Goal: Contribute content: Add original content to the website for others to see

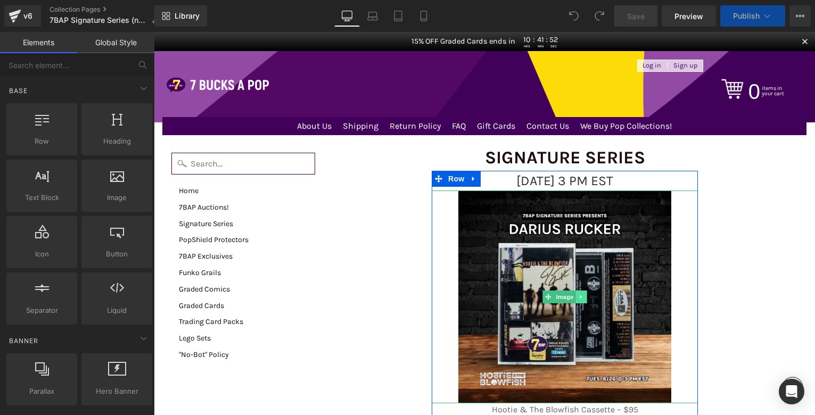
click at [580, 298] on link at bounding box center [581, 297] width 11 height 13
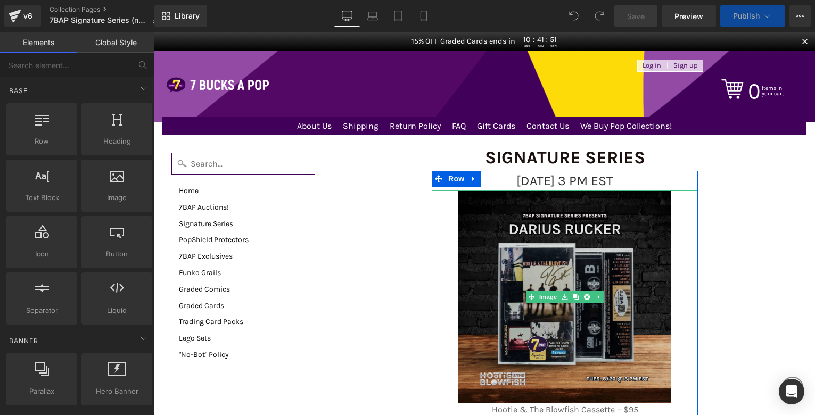
click at [582, 254] on img at bounding box center [564, 297] width 213 height 213
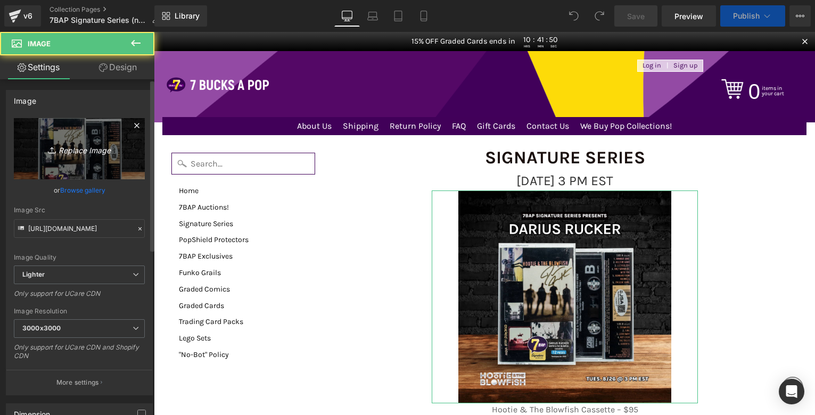
click at [80, 156] on link "Replace Image" at bounding box center [79, 148] width 131 height 61
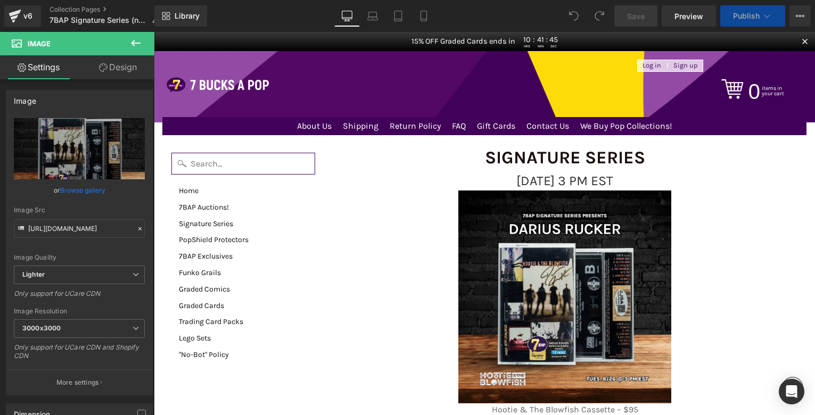
type input "C:\fakepath\8_30_SS_Web.webp"
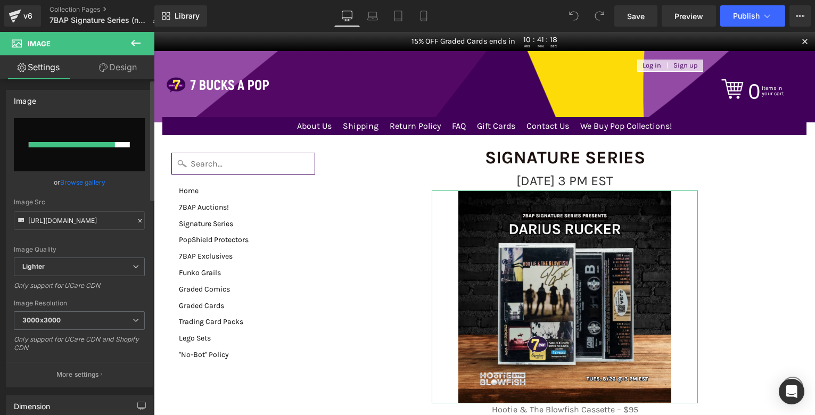
click at [74, 183] on link "Browse gallery" at bounding box center [82, 182] width 45 height 19
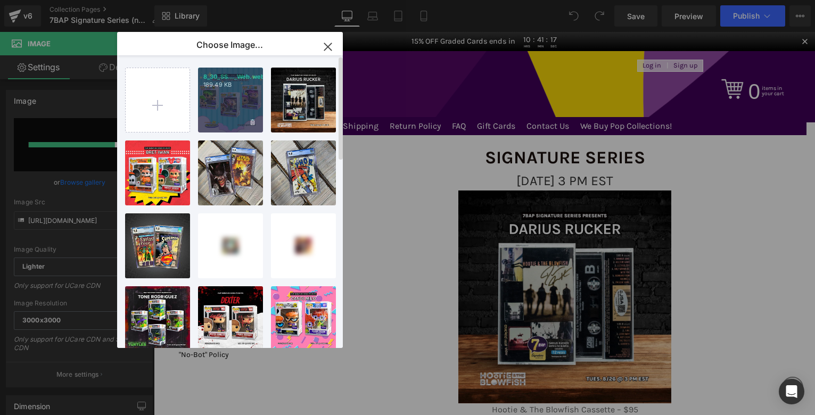
click at [225, 94] on div "8_30_SS..._Web.webp 189.49 KB" at bounding box center [230, 100] width 65 height 65
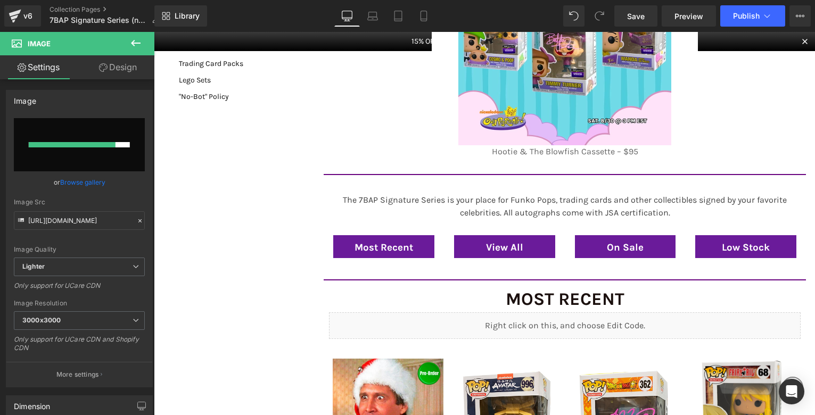
scroll to position [298, 0]
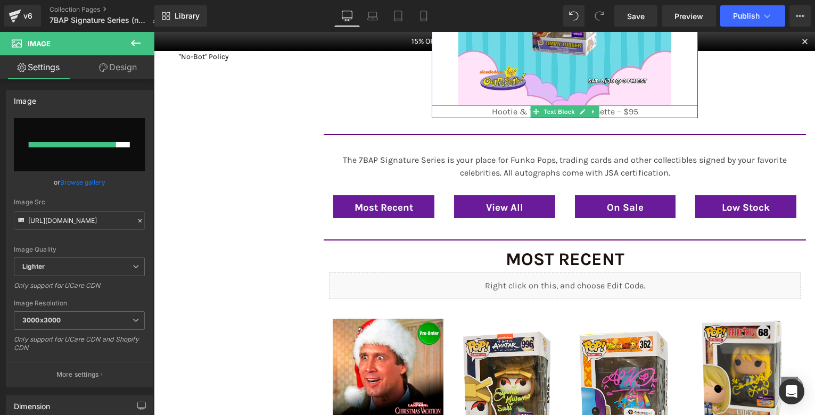
click at [639, 109] on p "Hootie & The Blowfish Cassette – $95" at bounding box center [565, 111] width 266 height 13
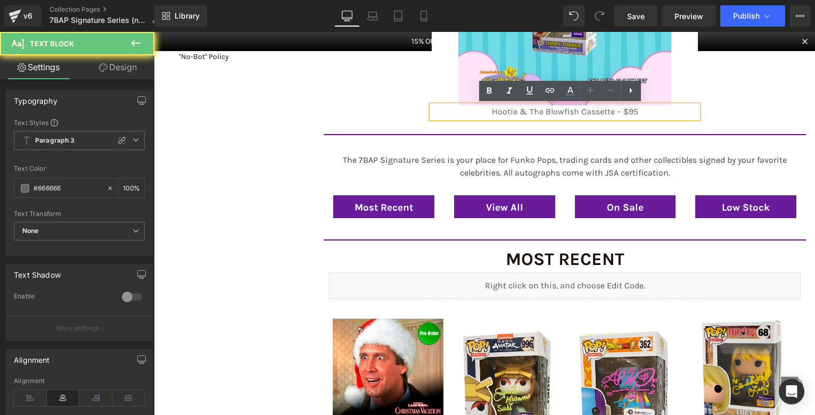
click at [639, 109] on p "Hootie & The Blowfish Cassette – $95" at bounding box center [565, 111] width 266 height 13
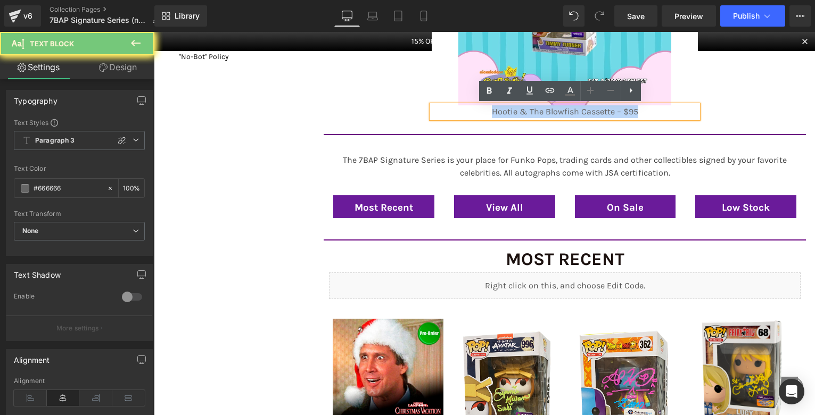
click at [638, 109] on p "Hootie & The Blowfish Cassette – $95" at bounding box center [565, 111] width 266 height 13
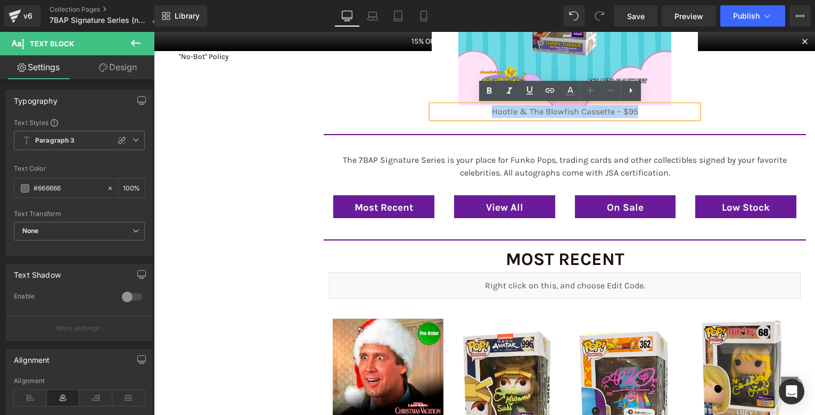
paste div
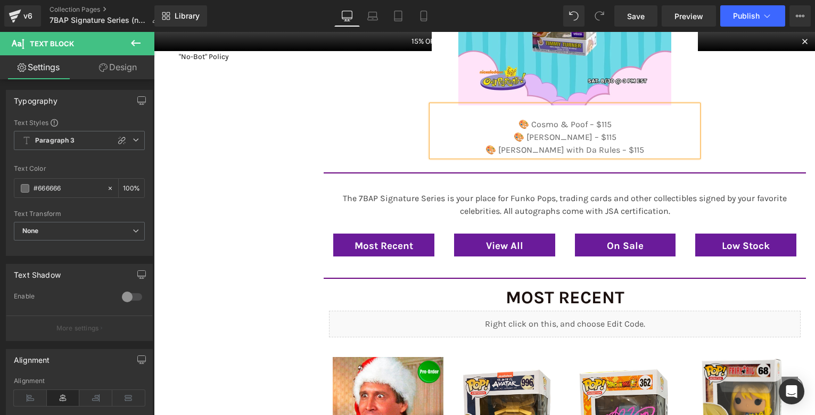
click at [591, 117] on p at bounding box center [565, 111] width 266 height 13
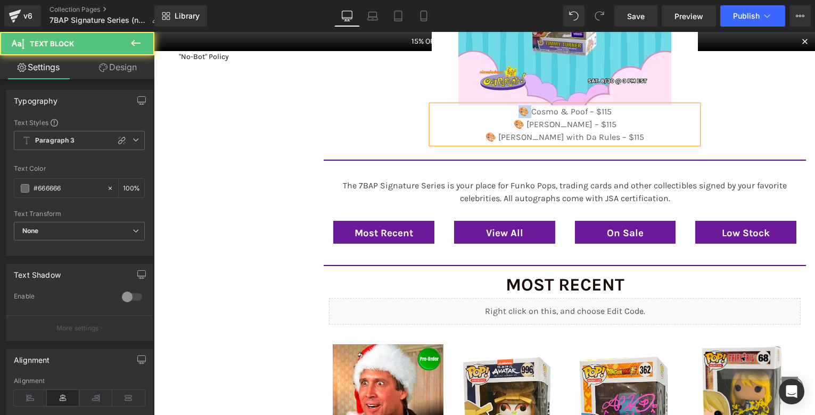
drag, startPoint x: 527, startPoint y: 111, endPoint x: 506, endPoint y: 111, distance: 21.3
click at [506, 111] on p "🎨 Cosmo & Poof – $115" at bounding box center [565, 111] width 266 height 13
drag, startPoint x: 526, startPoint y: 123, endPoint x: 499, endPoint y: 122, distance: 26.7
click at [499, 122] on p "🎨 [PERSON_NAME] – $115" at bounding box center [565, 124] width 266 height 13
drag, startPoint x: 511, startPoint y: 137, endPoint x: 493, endPoint y: 138, distance: 17.6
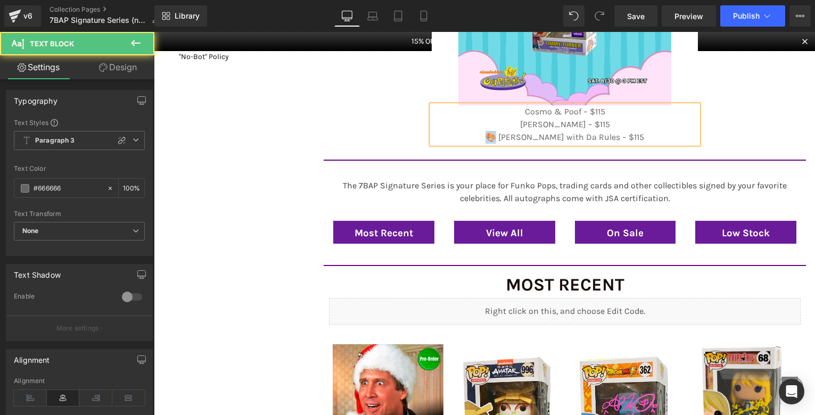
click at [493, 138] on p "🎨 [PERSON_NAME] with Da Rules – $115" at bounding box center [565, 137] width 266 height 13
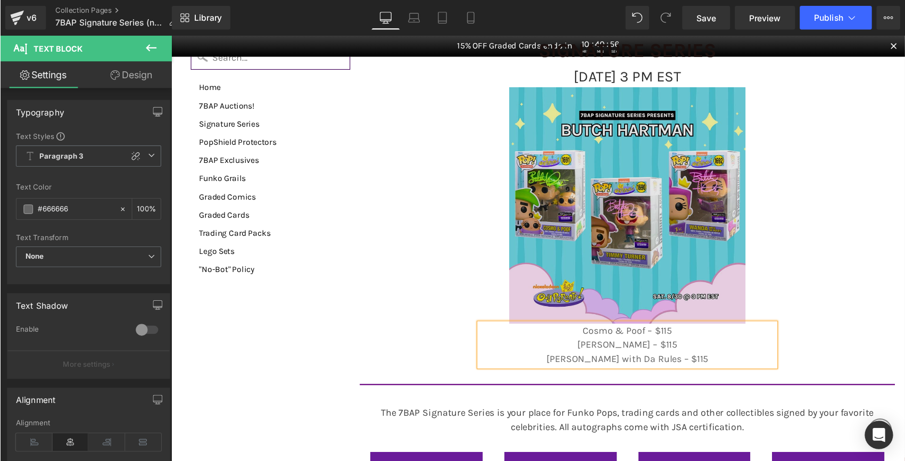
scroll to position [112, 0]
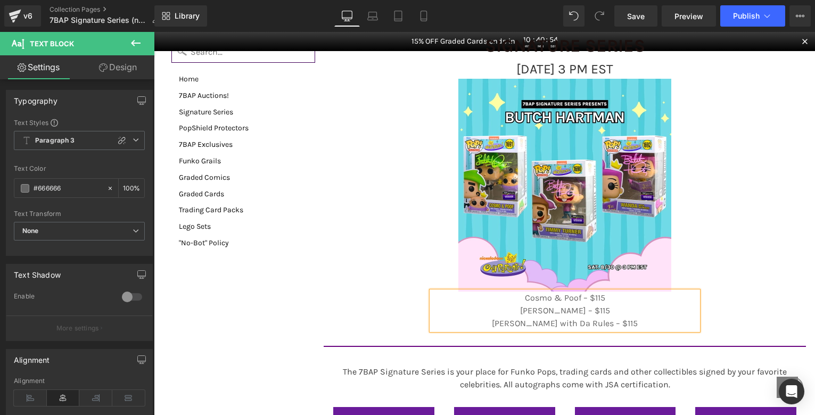
click at [578, 299] on span "Cosmo & Poof – $115" at bounding box center [565, 298] width 80 height 10
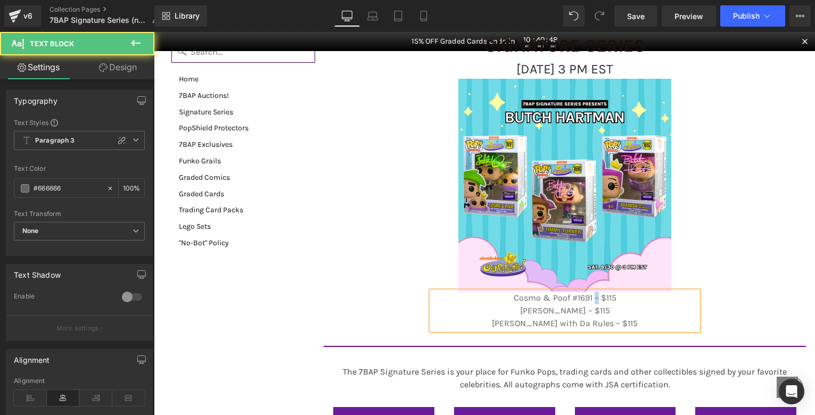
drag, startPoint x: 589, startPoint y: 298, endPoint x: 580, endPoint y: 298, distance: 9.0
click at [592, 298] on span "Cosmo & Poof #1691 – $115" at bounding box center [565, 298] width 103 height 10
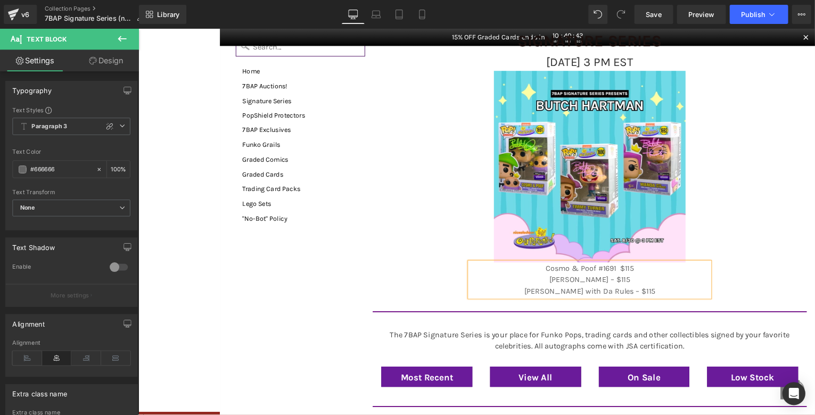
scroll to position [112, 0]
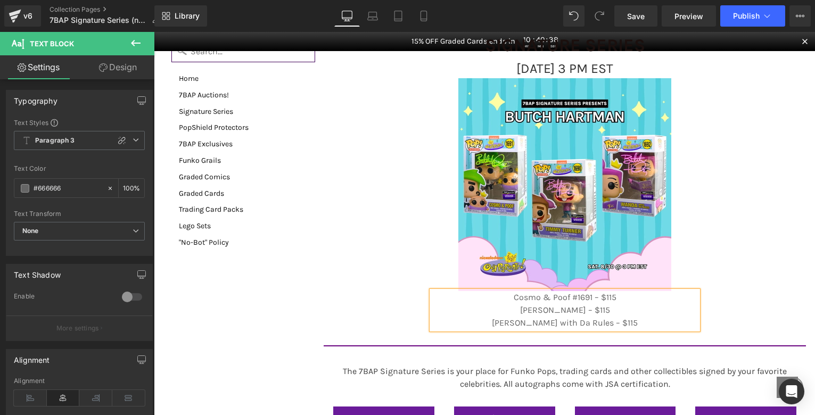
click at [572, 309] on p "[PERSON_NAME] – $115" at bounding box center [565, 310] width 266 height 13
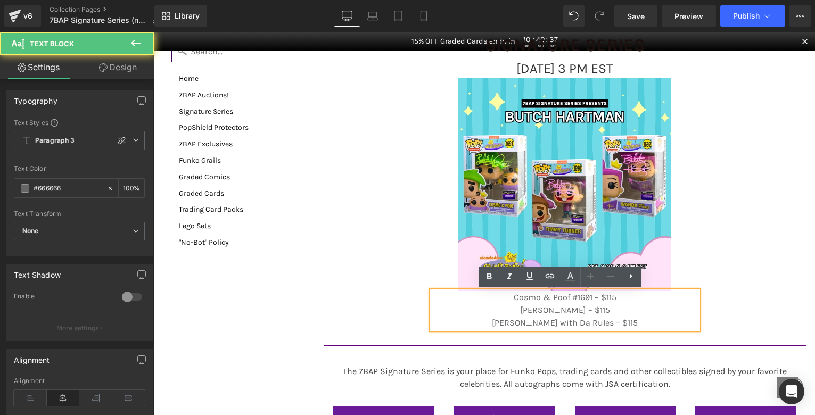
click at [576, 310] on p "[PERSON_NAME] – $115" at bounding box center [565, 310] width 266 height 13
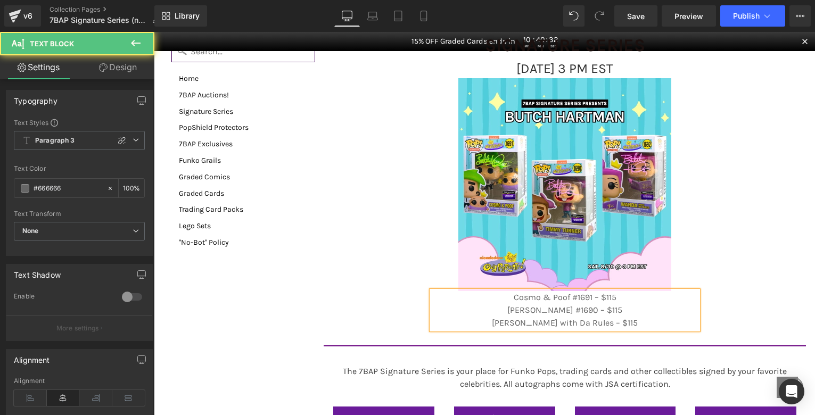
click at [590, 324] on p "[PERSON_NAME] with Da Rules – $115" at bounding box center [565, 323] width 266 height 13
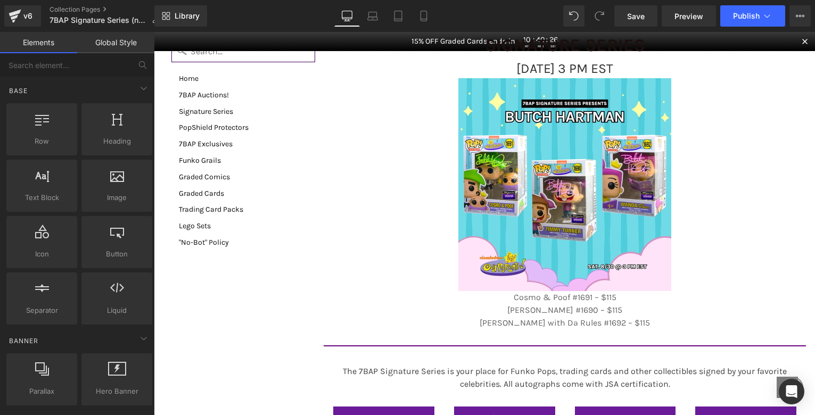
click at [597, 312] on p "[PERSON_NAME] #1690 – $115" at bounding box center [565, 310] width 266 height 13
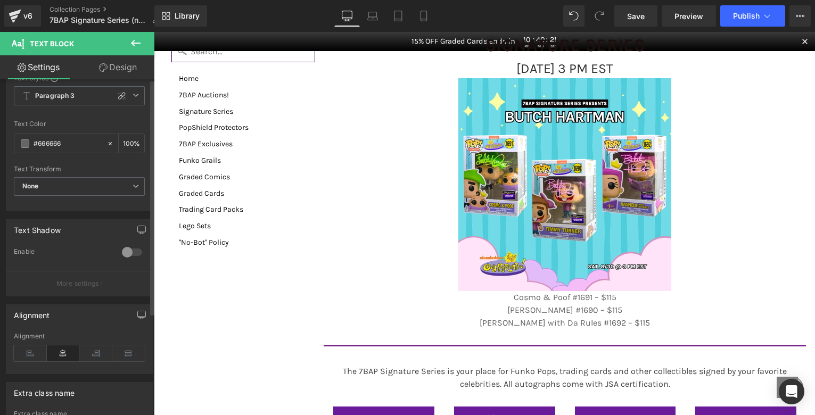
scroll to position [0, 0]
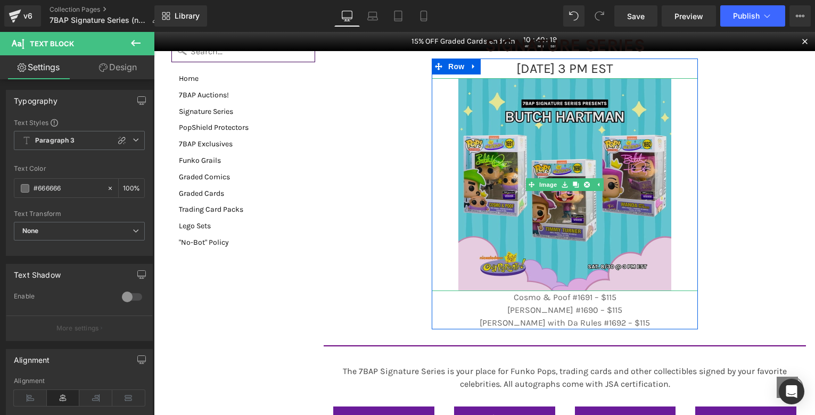
click at [572, 286] on img at bounding box center [564, 184] width 213 height 213
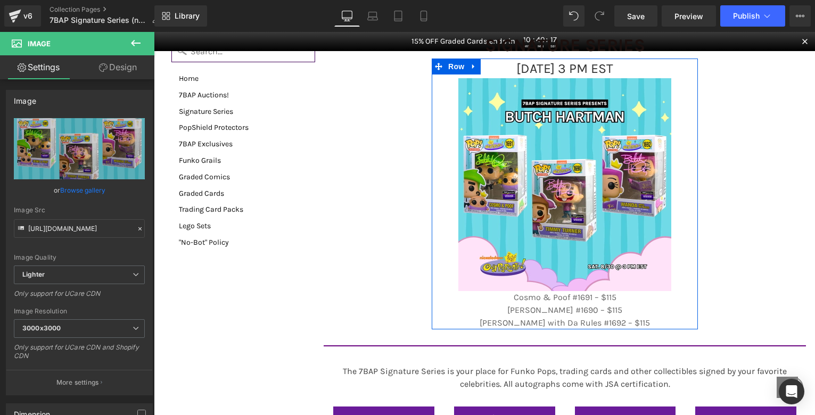
click at [618, 308] on p "[PERSON_NAME] #1690 – $115" at bounding box center [565, 310] width 266 height 13
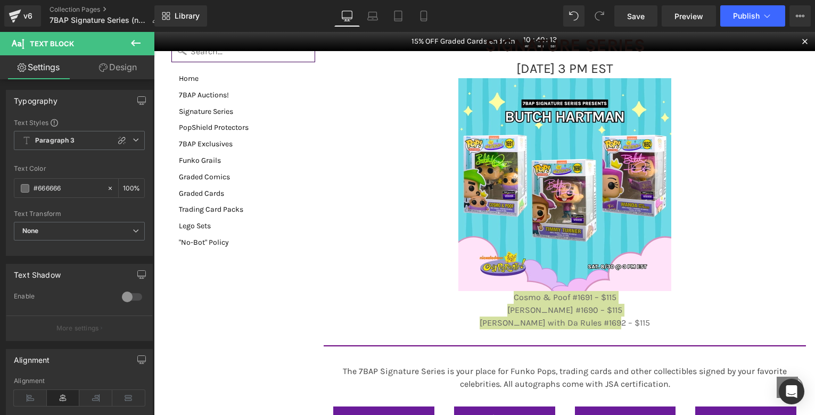
click at [135, 66] on link "Design" at bounding box center [117, 67] width 77 height 24
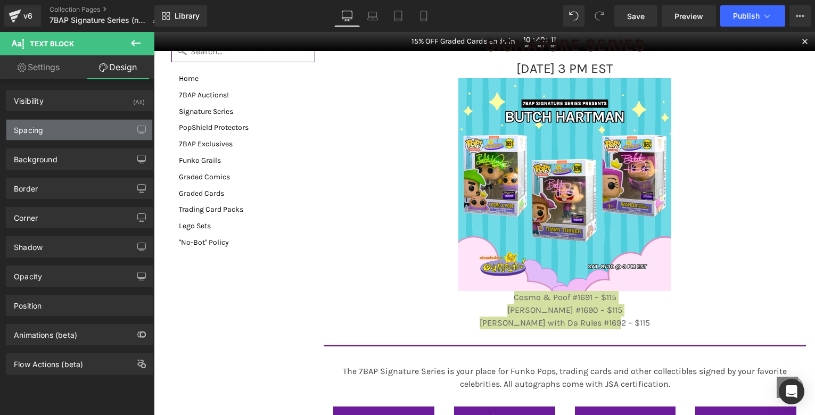
click at [104, 126] on div "Spacing" at bounding box center [79, 130] width 146 height 20
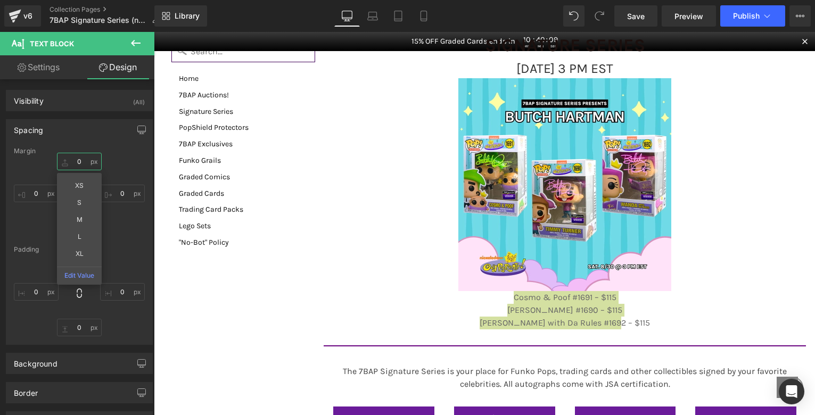
click at [78, 160] on input "0" at bounding box center [79, 162] width 45 height 18
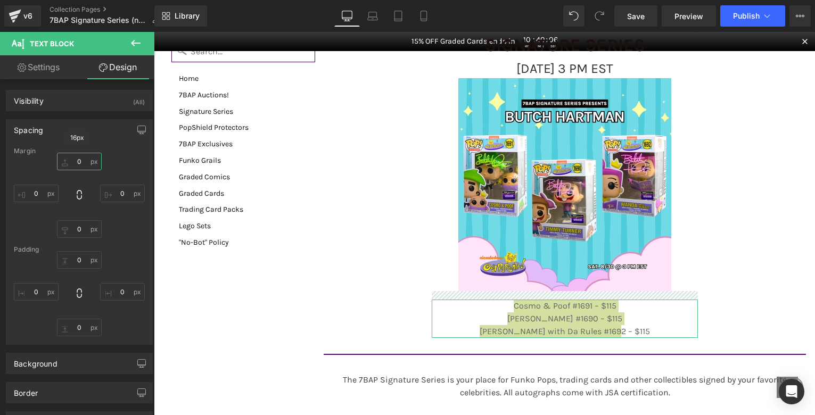
click at [78, 159] on input "0" at bounding box center [79, 162] width 45 height 18
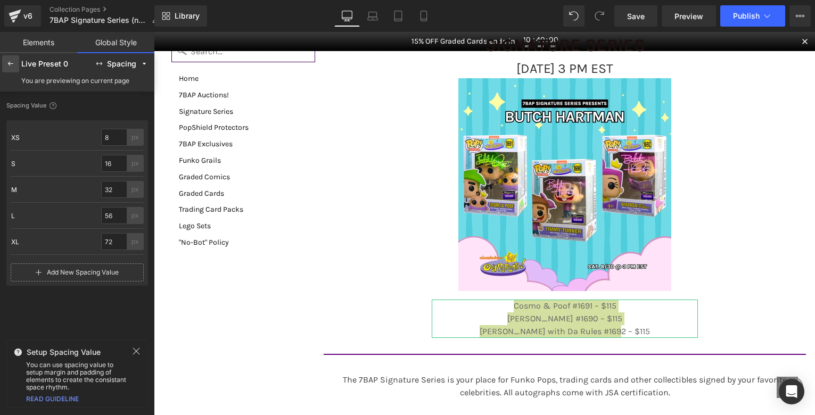
click at [10, 63] on icon at bounding box center [10, 64] width 9 height 9
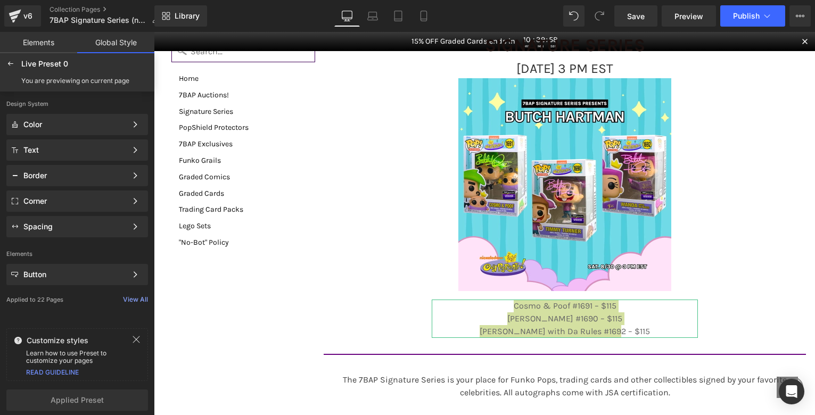
click at [37, 43] on link "Elements" at bounding box center [38, 42] width 77 height 21
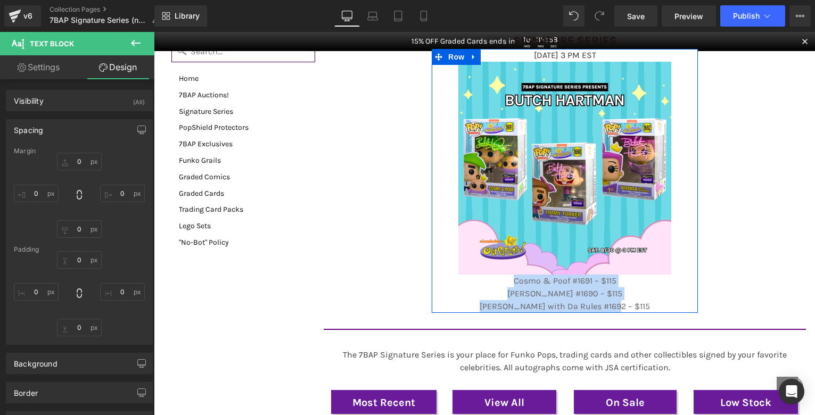
click at [622, 287] on p "Cosmo & Poof #1691 – $115" at bounding box center [565, 281] width 266 height 13
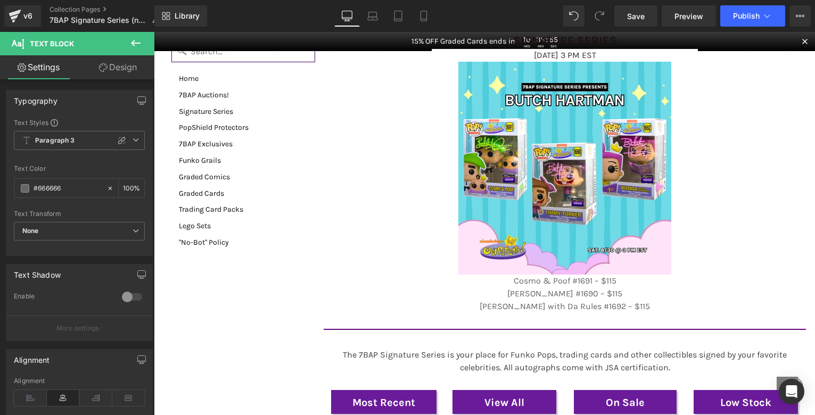
click at [116, 67] on link "Design" at bounding box center [117, 67] width 77 height 24
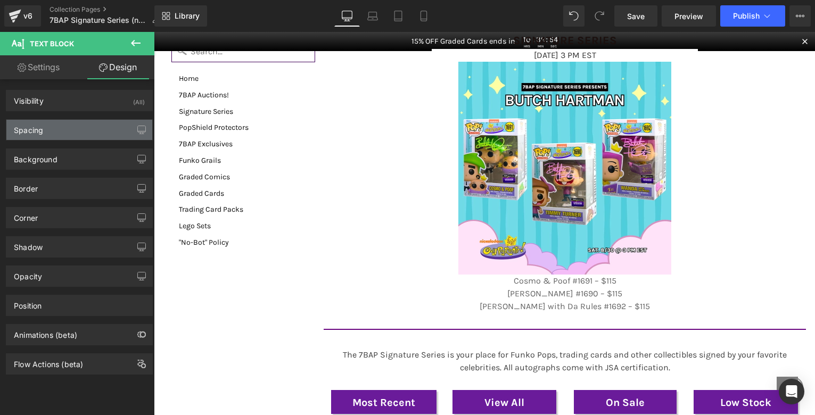
click at [94, 133] on div "Spacing" at bounding box center [79, 130] width 146 height 20
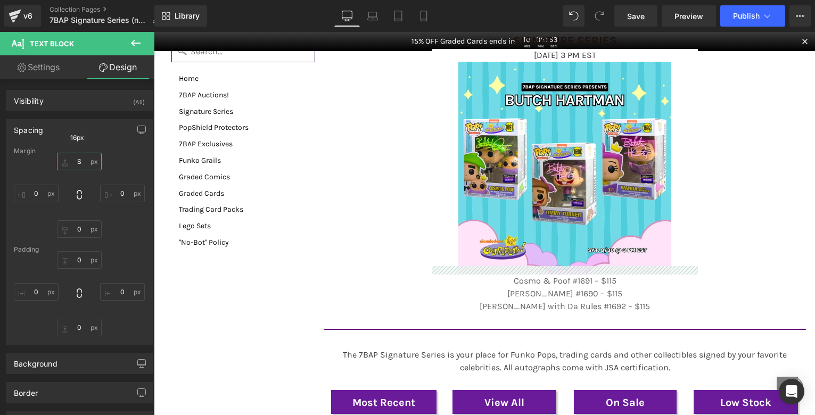
click at [84, 164] on input "S" at bounding box center [79, 162] width 45 height 18
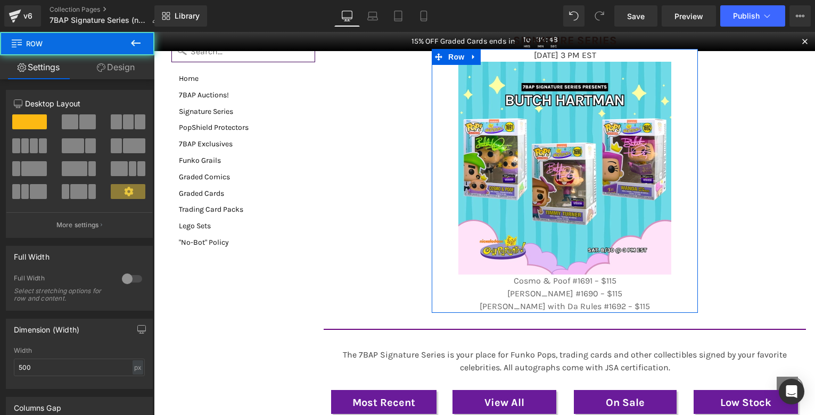
click at [574, 294] on div "[DATE] 3 PM EST Text Block Image Cosmo & Poof #1691 – $115 [PERSON_NAME] #1690 …" at bounding box center [565, 181] width 266 height 264
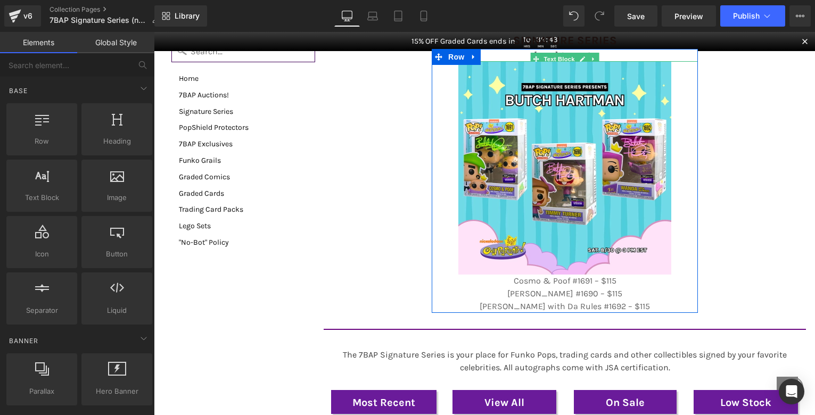
click at [596, 60] on span "[DATE] 3 PM EST" at bounding box center [565, 55] width 62 height 10
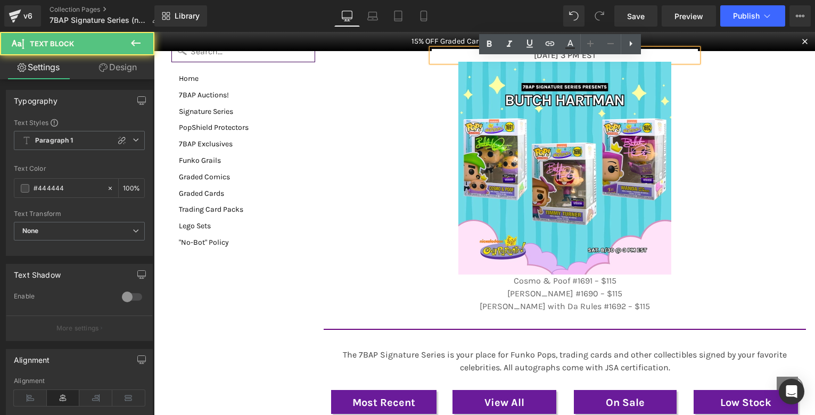
drag, startPoint x: 580, startPoint y: 70, endPoint x: 565, endPoint y: 69, distance: 14.4
click at [565, 60] on span "[DATE] 3 PM EST" at bounding box center [565, 55] width 62 height 10
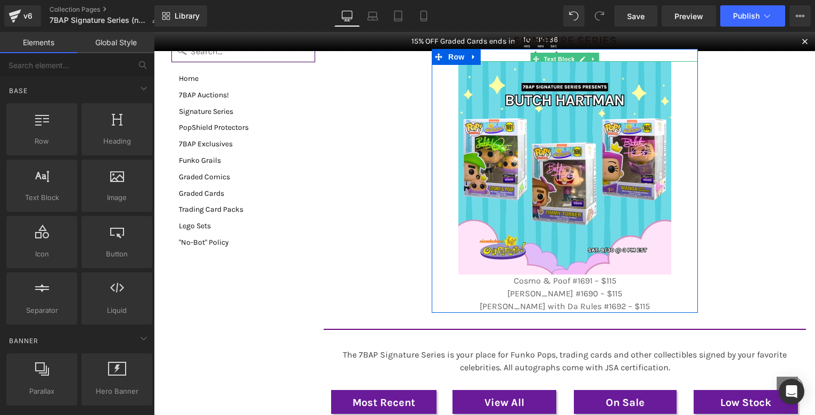
click at [534, 60] on span "[DATE] 3 PM EST" at bounding box center [565, 55] width 62 height 10
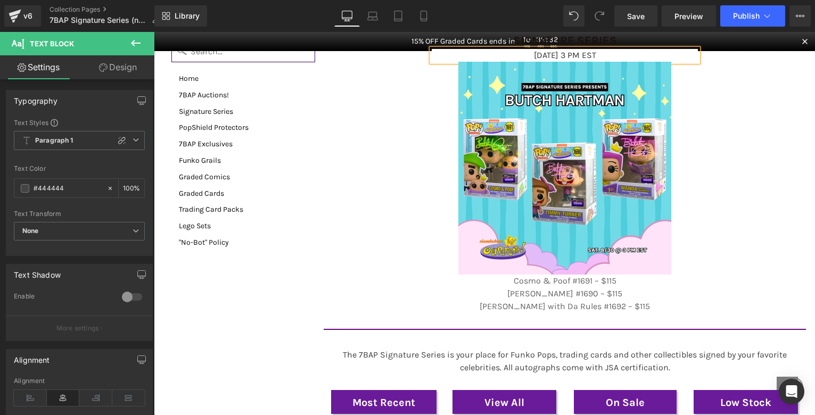
click at [596, 60] on span "[DATE] 3 PM EST" at bounding box center [565, 55] width 62 height 10
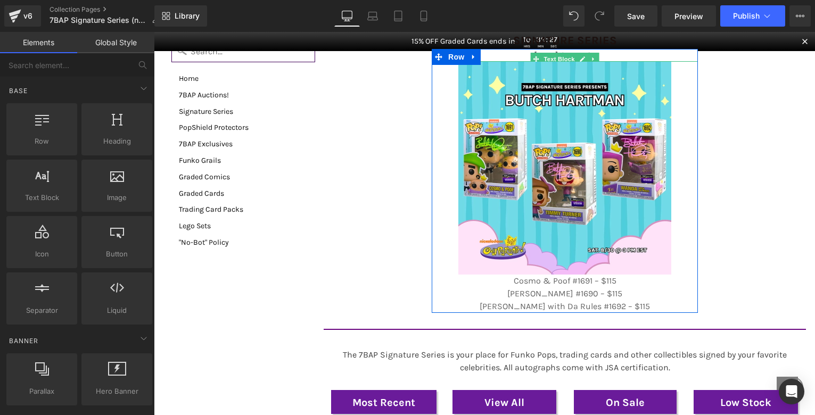
click at [534, 60] on span "[DATE] 3 PM EST" at bounding box center [565, 55] width 62 height 10
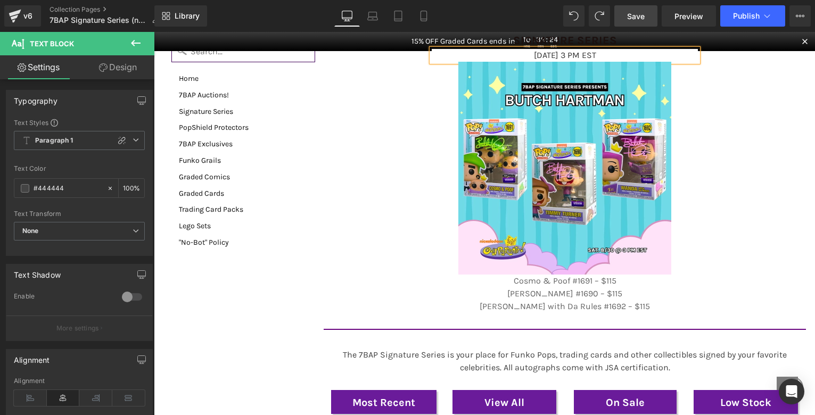
click at [640, 21] on span "Save" at bounding box center [636, 16] width 18 height 11
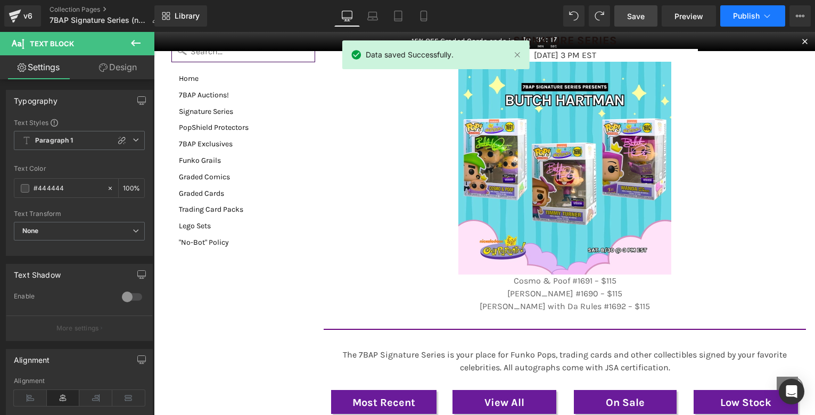
click at [737, 13] on span "Publish" at bounding box center [746, 16] width 27 height 9
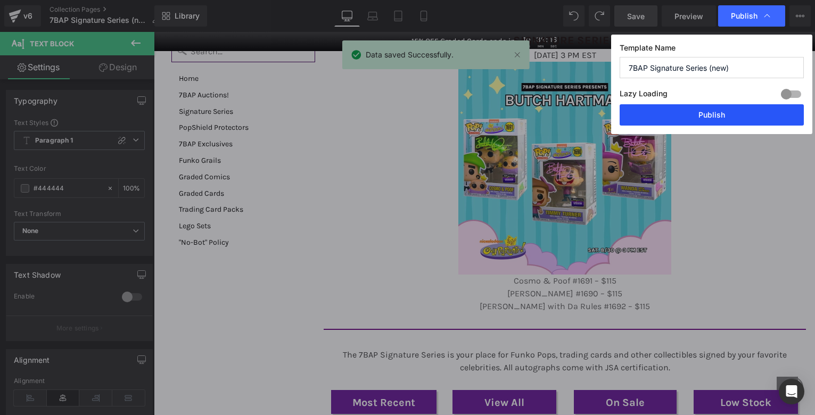
click at [716, 118] on button "Publish" at bounding box center [712, 114] width 184 height 21
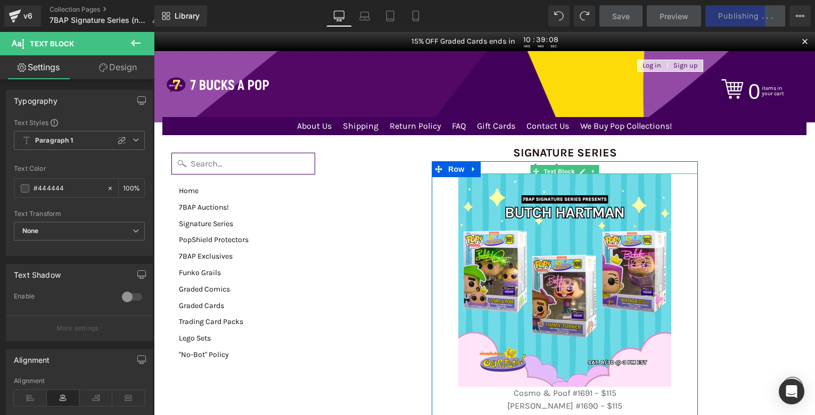
click at [534, 172] on span "[DATE] 3 PM EST" at bounding box center [565, 167] width 62 height 10
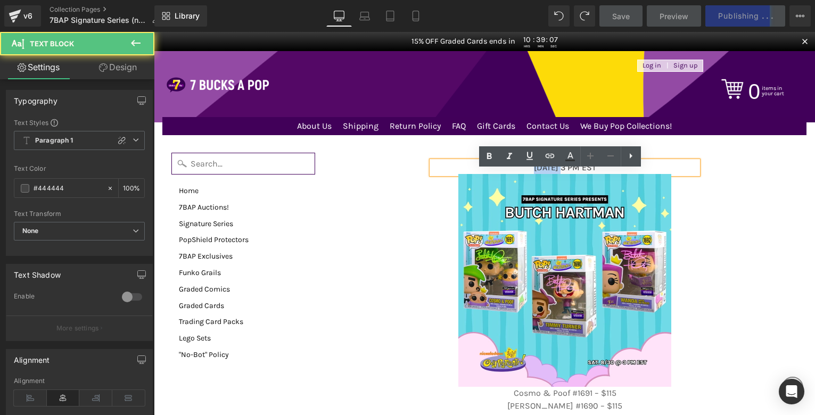
click at [534, 172] on span "[DATE] 3 PM EST" at bounding box center [565, 167] width 62 height 10
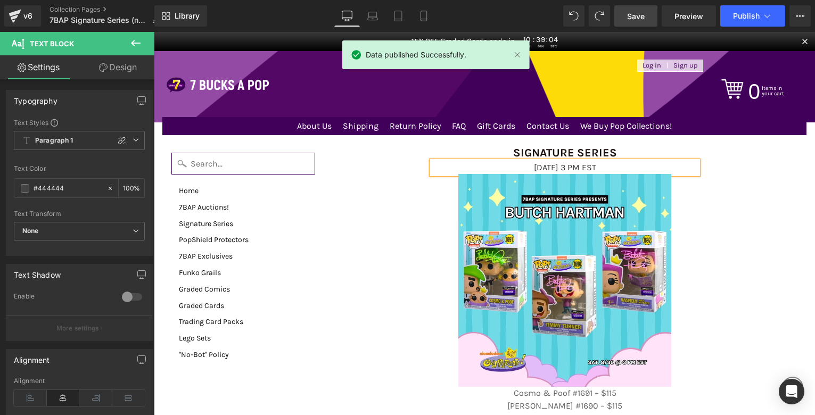
click at [644, 20] on span "Save" at bounding box center [636, 16] width 18 height 11
click at [746, 14] on span "Publish" at bounding box center [746, 16] width 27 height 9
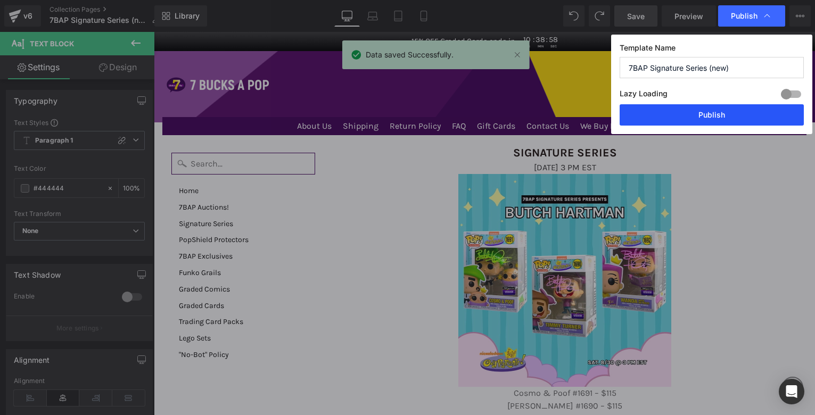
click at [742, 117] on button "Publish" at bounding box center [712, 114] width 184 height 21
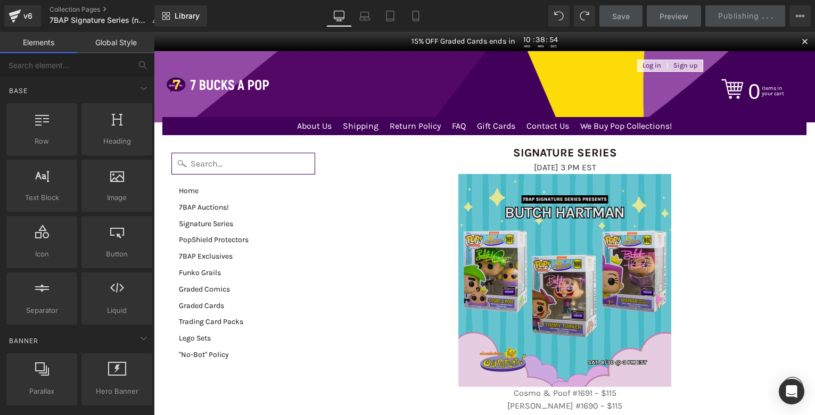
click at [602, 217] on img at bounding box center [564, 280] width 213 height 213
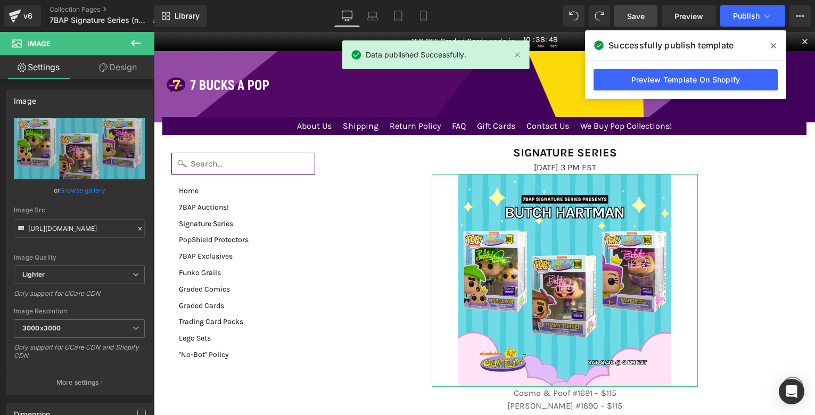
click at [111, 70] on link "Design" at bounding box center [117, 67] width 77 height 24
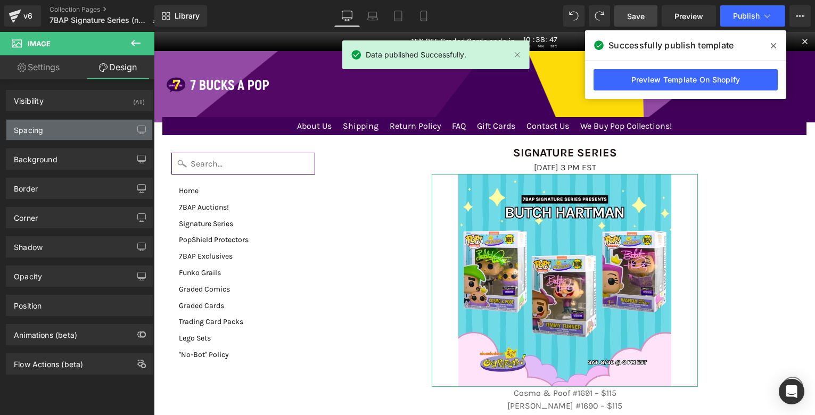
click at [81, 133] on div "Spacing" at bounding box center [79, 130] width 146 height 20
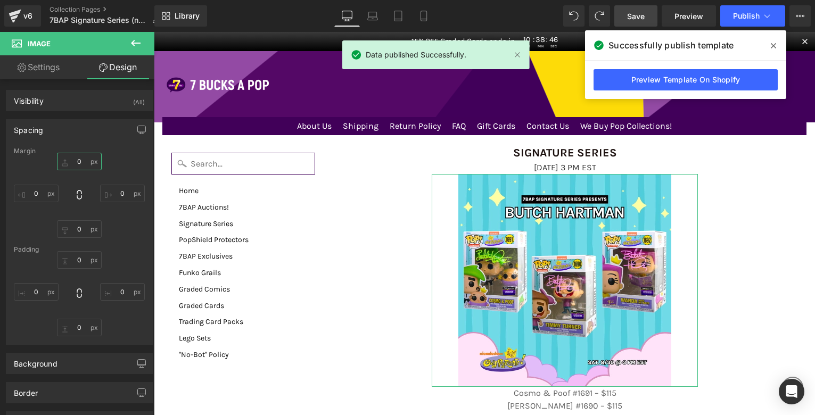
click at [70, 161] on input "0" at bounding box center [79, 162] width 45 height 18
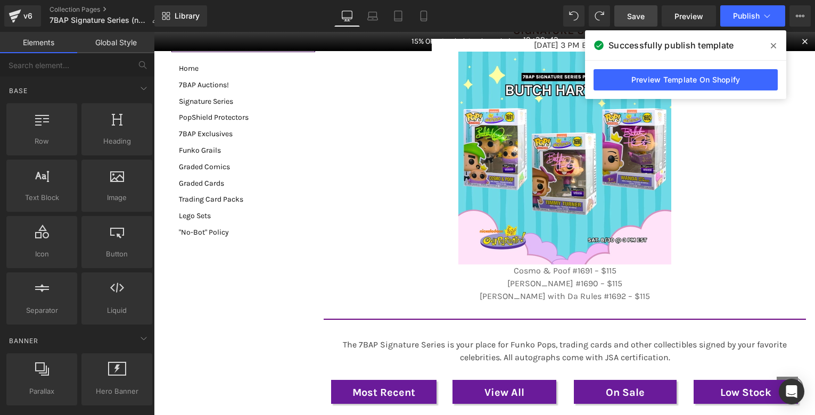
scroll to position [11, 0]
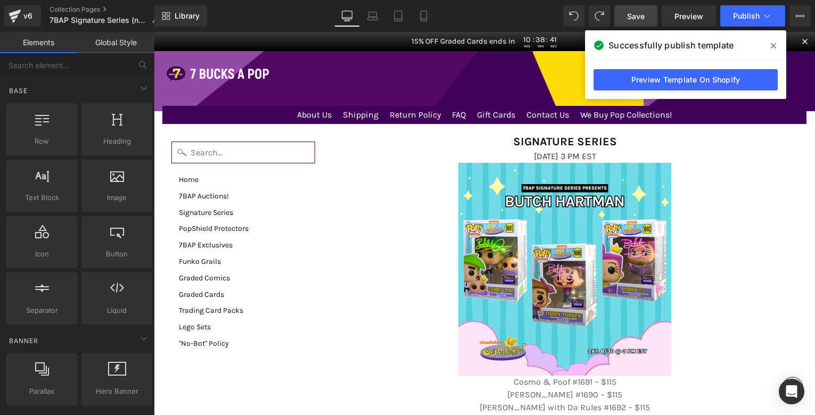
click at [635, 21] on span "Save" at bounding box center [636, 16] width 18 height 11
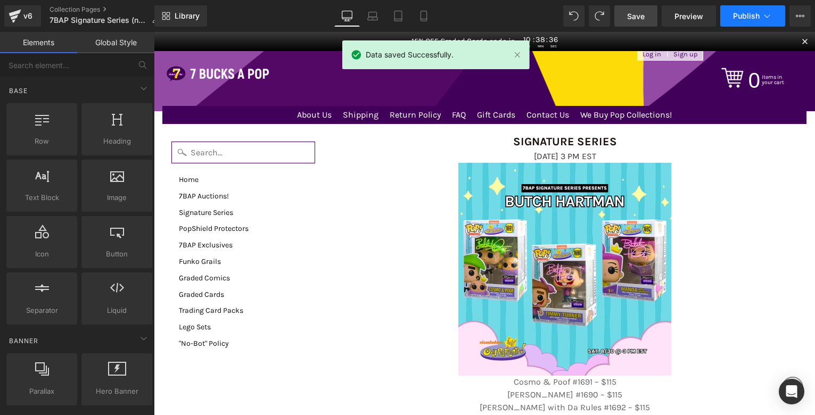
click at [746, 17] on span "Publish" at bounding box center [746, 16] width 27 height 9
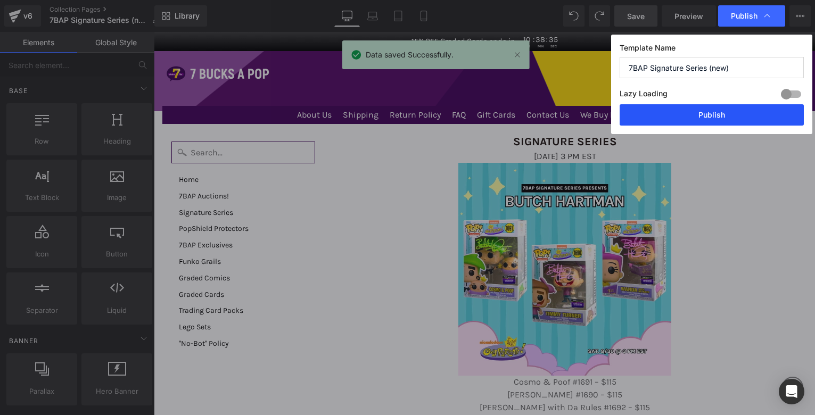
click at [687, 120] on button "Publish" at bounding box center [712, 114] width 184 height 21
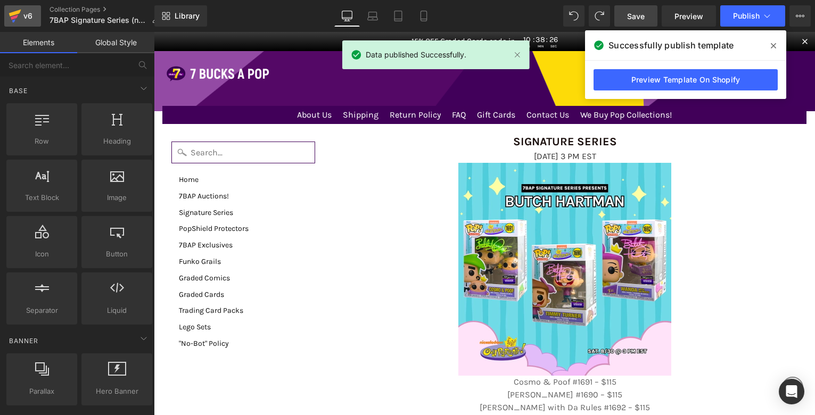
click at [20, 19] on icon at bounding box center [15, 16] width 13 height 27
